Goal: Navigation & Orientation: Find specific page/section

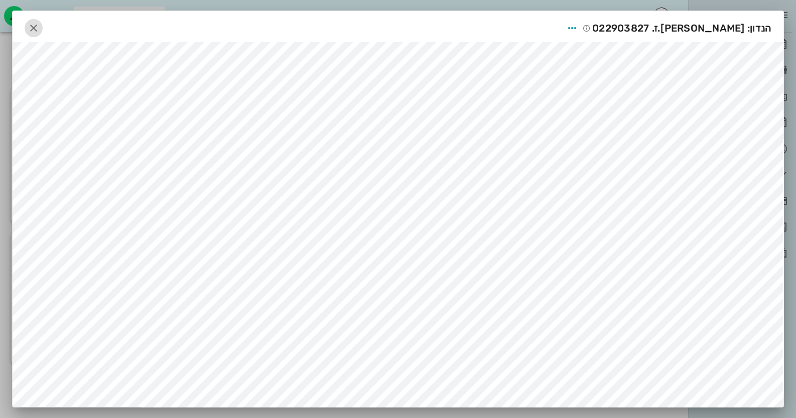
click at [40, 27] on icon "button" at bounding box center [34, 28] width 12 height 12
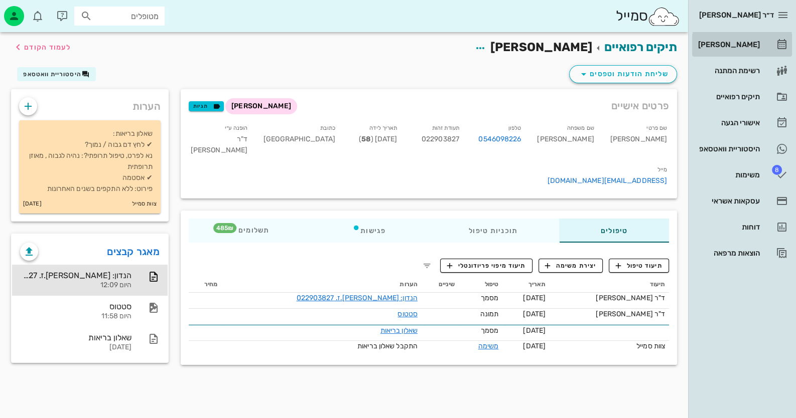
click at [757, 44] on div "[PERSON_NAME]" at bounding box center [728, 45] width 64 height 8
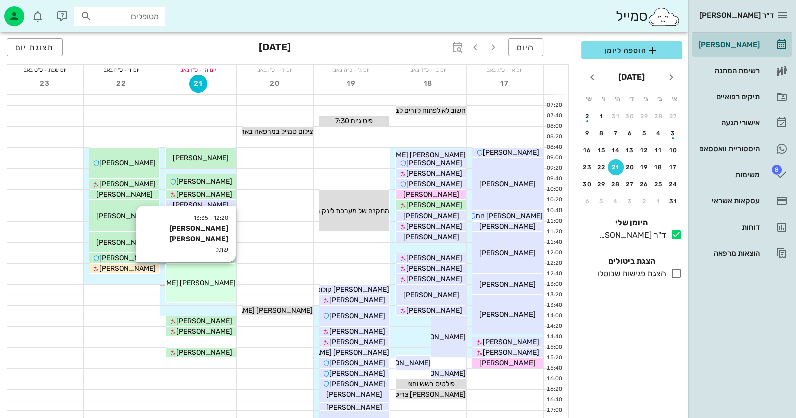
click at [223, 293] on div "12:20 - 13:35 [PERSON_NAME] [PERSON_NAME] שתל [PERSON_NAME] [PERSON_NAME]" at bounding box center [201, 283] width 70 height 39
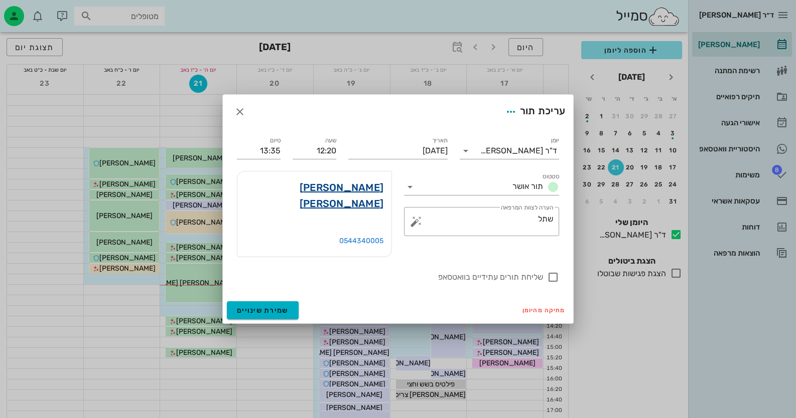
click at [349, 196] on link "[PERSON_NAME] [PERSON_NAME]" at bounding box center [314, 196] width 138 height 32
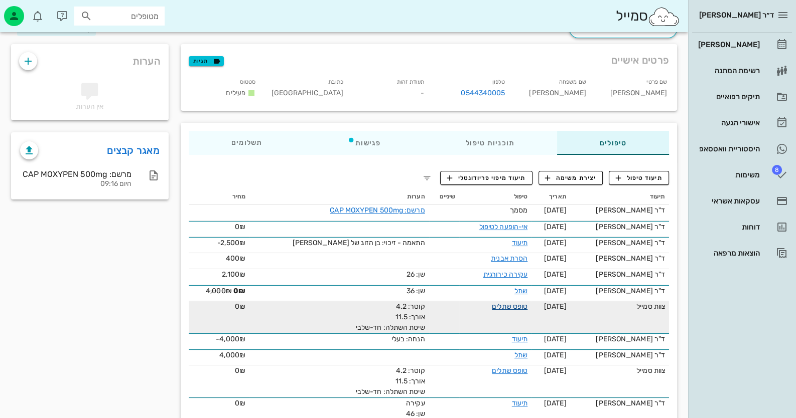
scroll to position [69, 0]
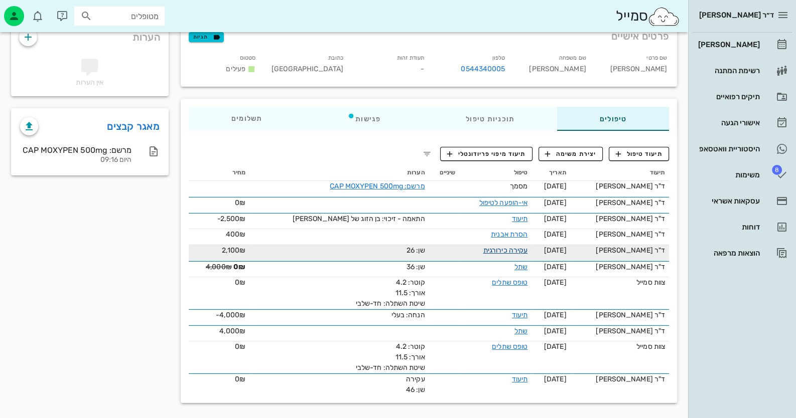
click at [507, 248] on link "עקירה כירורגית" at bounding box center [505, 250] width 44 height 9
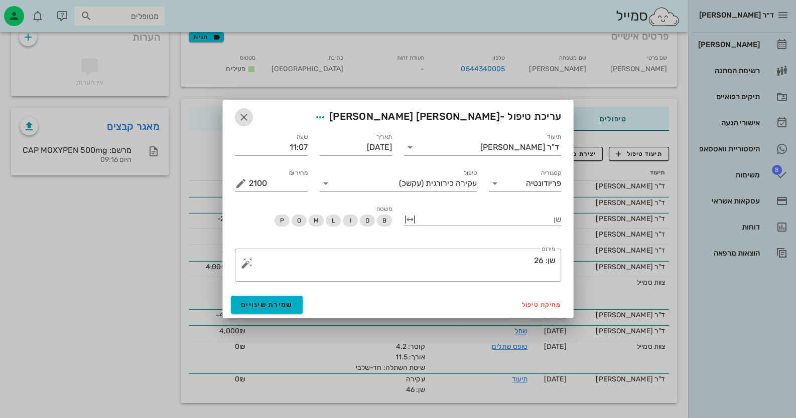
click at [236, 118] on span "button" at bounding box center [244, 117] width 18 height 12
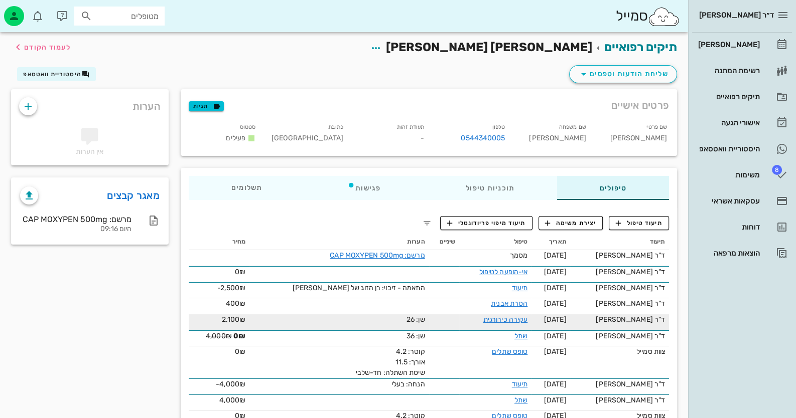
scroll to position [0, 0]
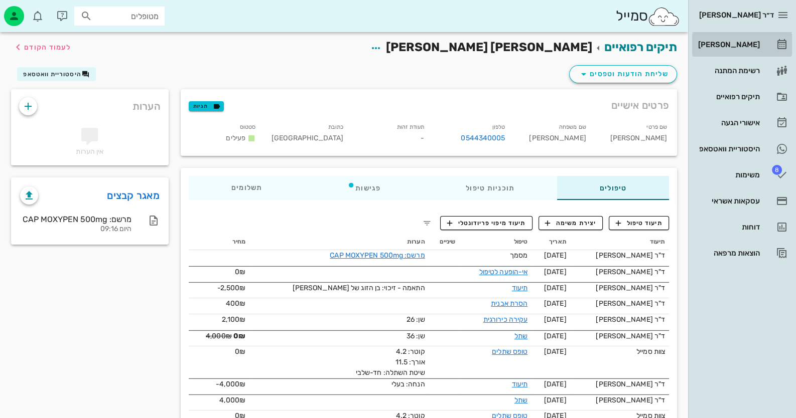
click at [724, 38] on div "[PERSON_NAME]" at bounding box center [728, 45] width 64 height 16
